Goal: Information Seeking & Learning: Learn about a topic

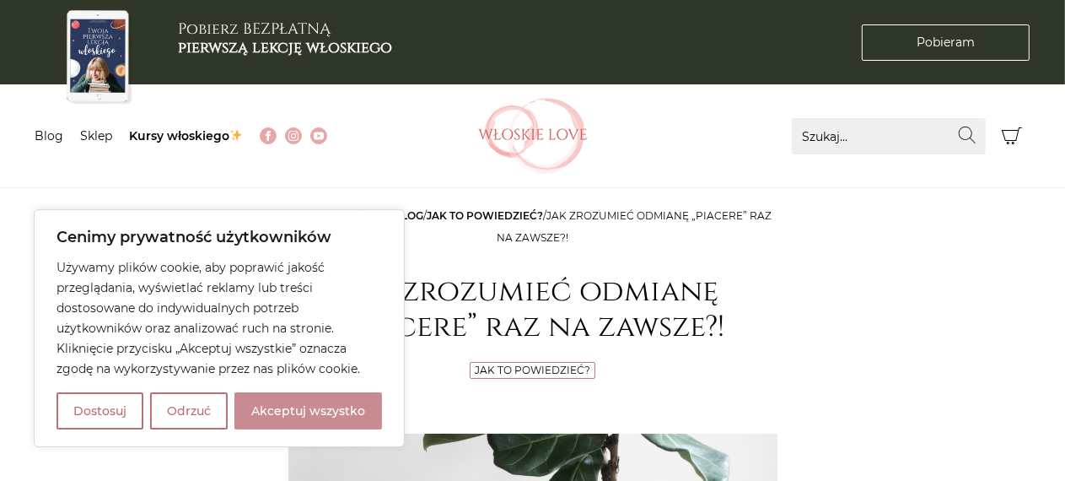
click at [319, 407] on button "Akceptuj wszystko" at bounding box center [308, 410] width 148 height 37
checkbox input "true"
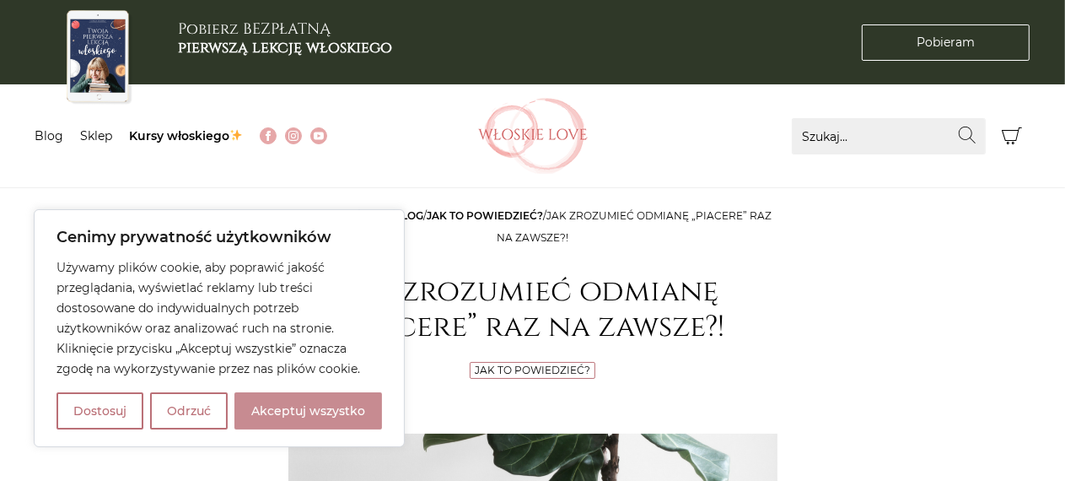
checkbox input "true"
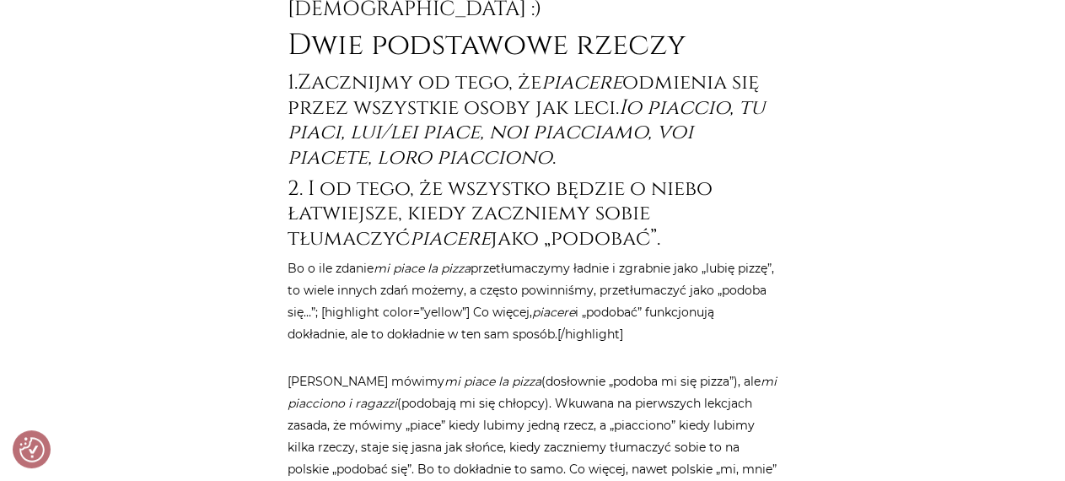
scroll to position [971, 0]
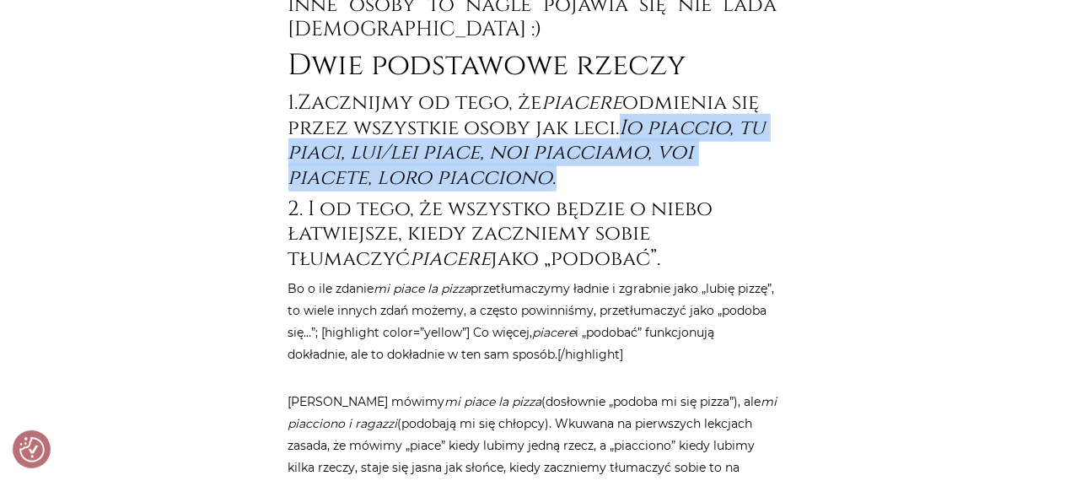
drag, startPoint x: 630, startPoint y: 99, endPoint x: 727, endPoint y: 142, distance: 106.1
click at [727, 142] on h3 "1.Zacznijmy od tego, że piacere odmienia się przez wszystkie osoby jak leci. Io…" at bounding box center [532, 139] width 489 height 99
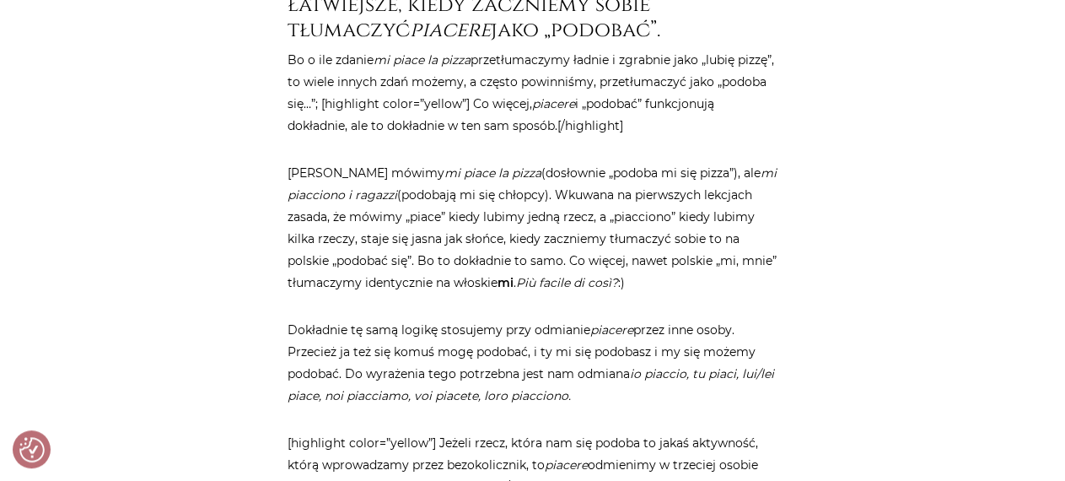
scroll to position [1156, 0]
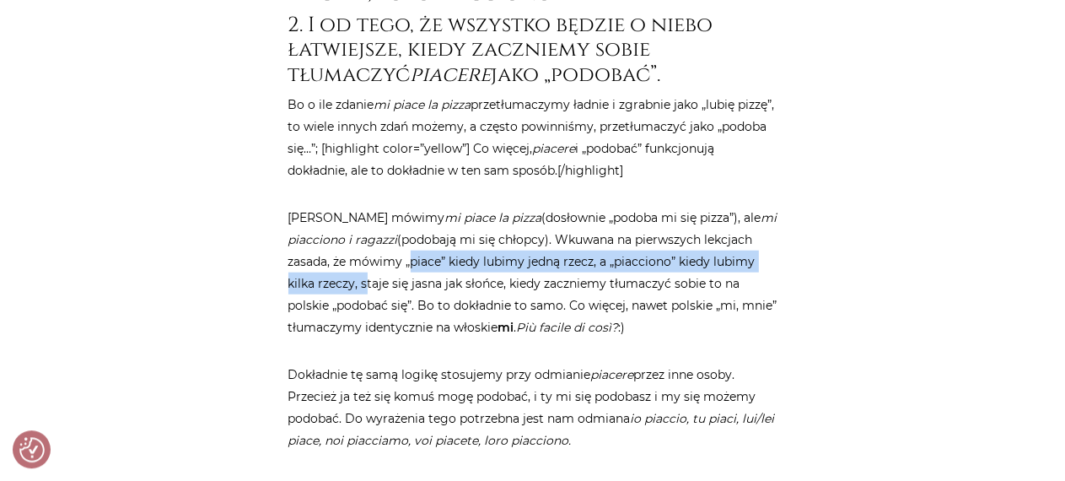
drag, startPoint x: 406, startPoint y: 234, endPoint x: 361, endPoint y: 257, distance: 50.9
click at [361, 257] on p "Dlatego mówimy mi piace la pizza (dosłownie „podoba mi się pizza”), ale mi piac…" at bounding box center [532, 272] width 489 height 132
copy p "„piace” kiedy lubimy jedną rzecz, a „piacciono” kiedy lubimy kilka rzeczy,"
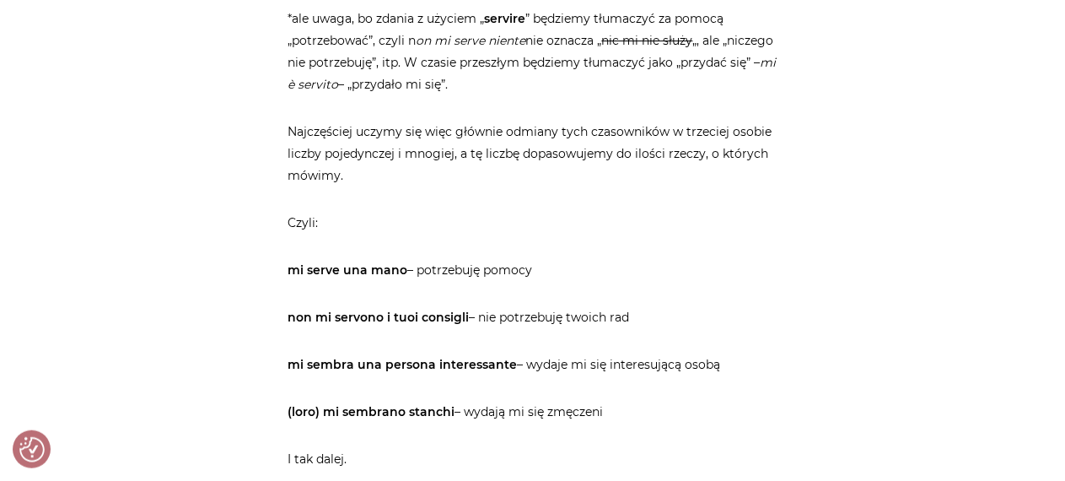
scroll to position [4819, 0]
